Goal: Information Seeking & Learning: Learn about a topic

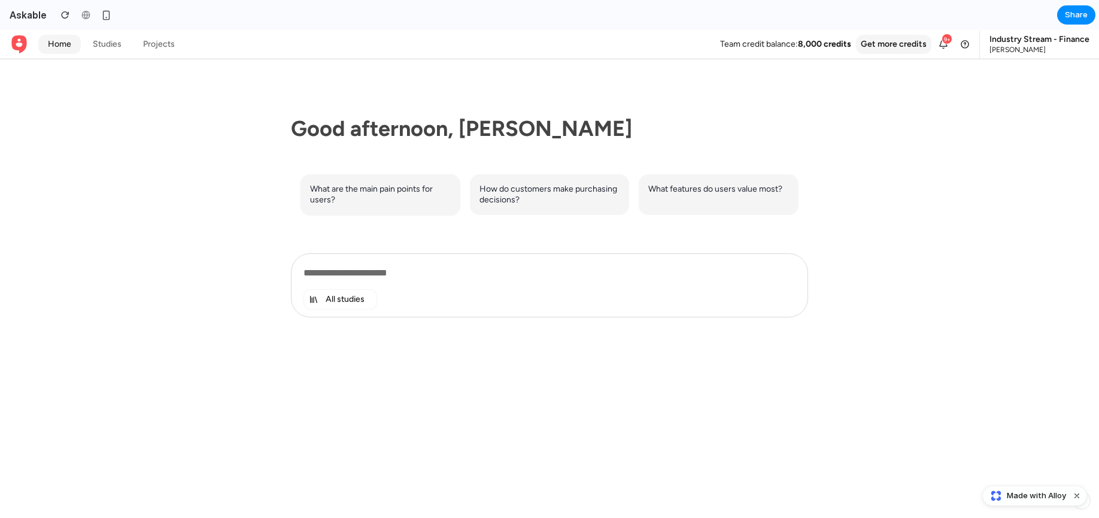
click at [378, 195] on span "What are the main pain points for users?" at bounding box center [380, 195] width 141 height 22
click at [517, 184] on span "How do customers make purchasing decisions?" at bounding box center [550, 195] width 141 height 22
click at [730, 198] on button "What features do users value most?" at bounding box center [719, 194] width 160 height 41
click at [343, 301] on span "All studies" at bounding box center [345, 299] width 39 height 11
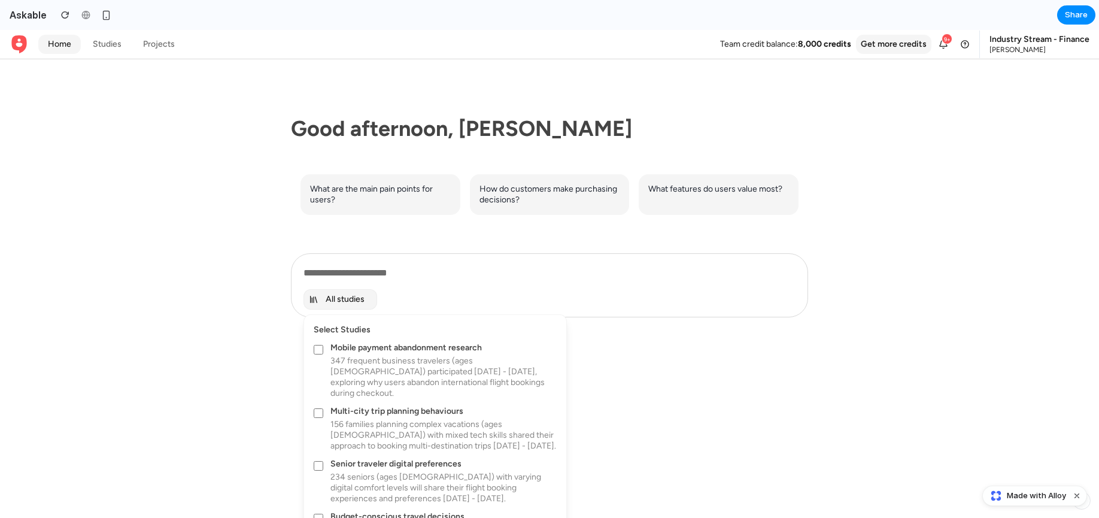
click at [322, 356] on div "Mobile payment abandonment research 347 frequent business travelers (ages [DEMO…" at bounding box center [435, 371] width 243 height 56
click at [227, 268] on div at bounding box center [549, 274] width 1099 height 488
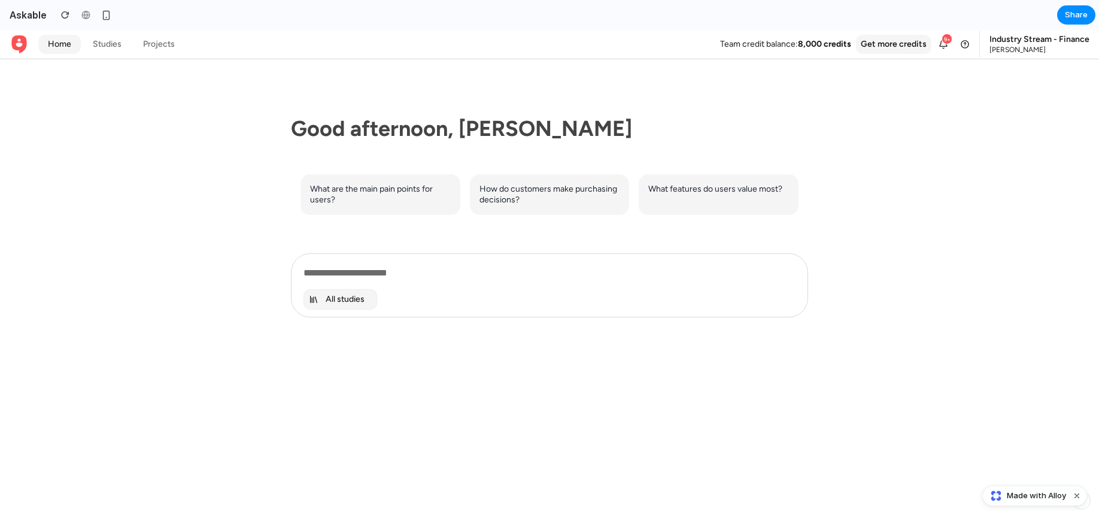
click at [353, 294] on span "All studies" at bounding box center [345, 299] width 39 height 11
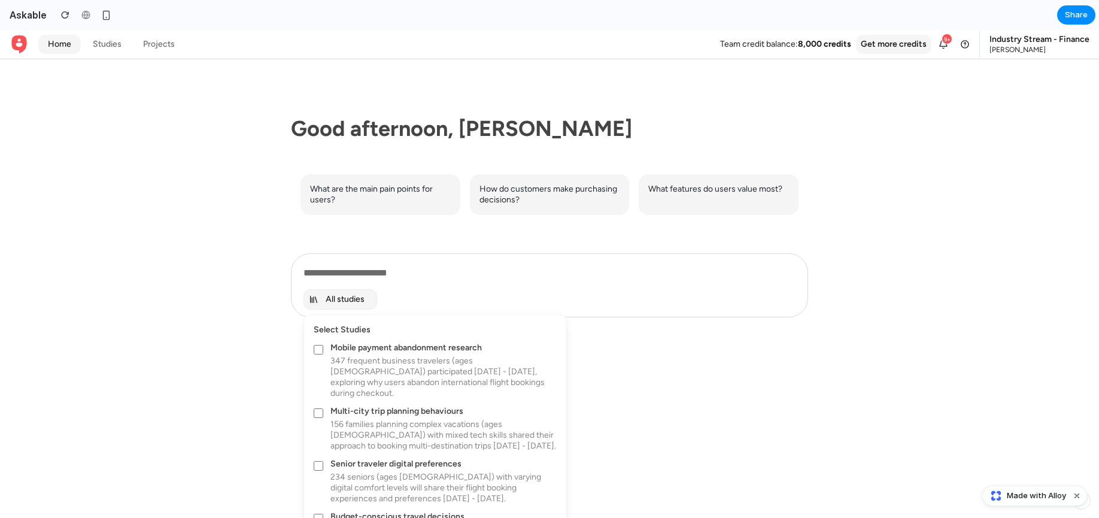
click at [369, 419] on p "156 families planning complex vacations (ages [DEMOGRAPHIC_DATA]) with mixed te…" at bounding box center [444, 435] width 226 height 32
click at [260, 349] on div at bounding box center [549, 274] width 1099 height 488
